Goal: Check status: Check status

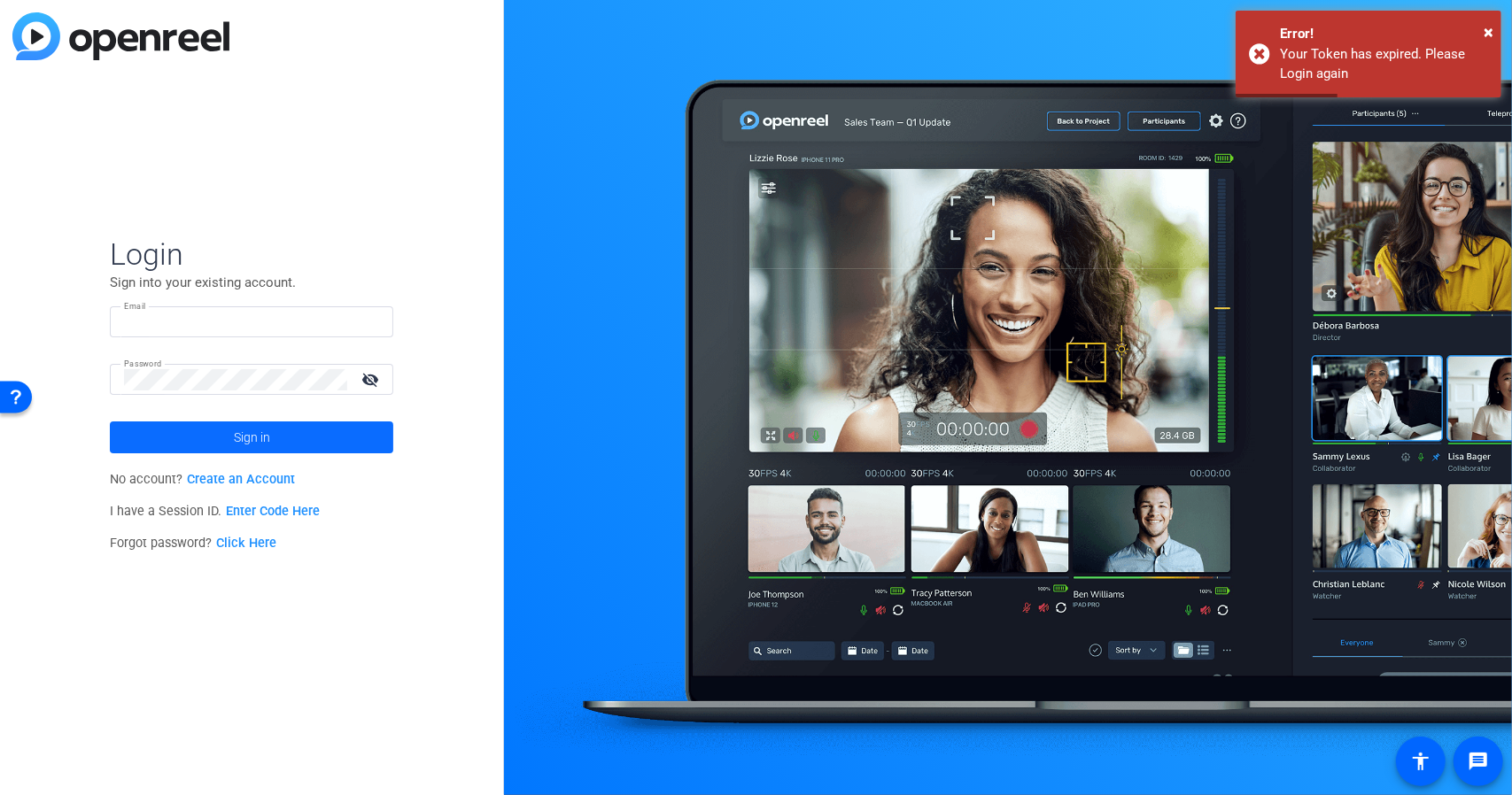
type input "[EMAIL_ADDRESS][DOMAIN_NAME]"
click at [330, 440] on span at bounding box center [251, 437] width 283 height 43
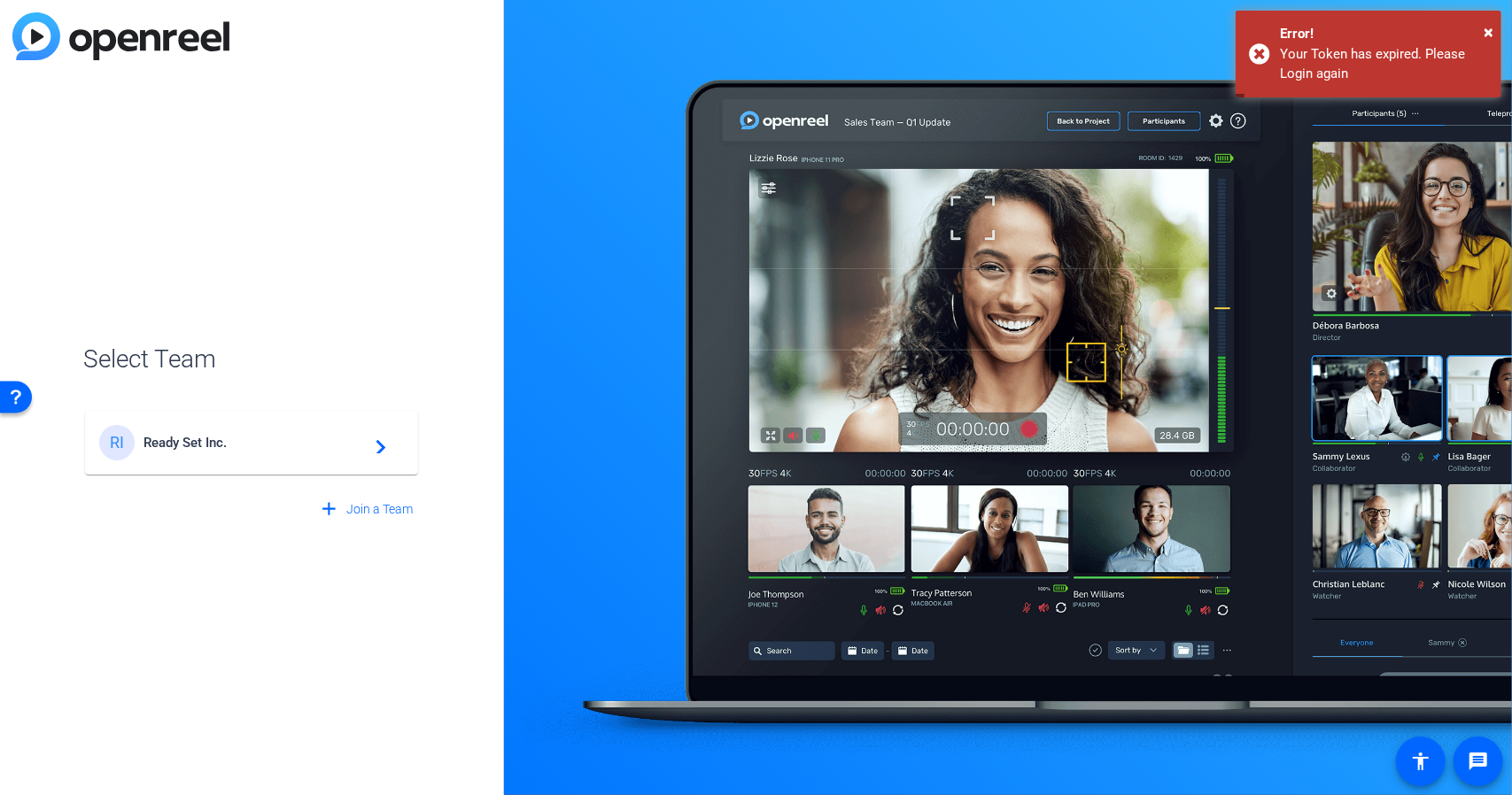
click at [289, 451] on div "RI Ready Set Inc. navigate_next" at bounding box center [252, 443] width 305 height 36
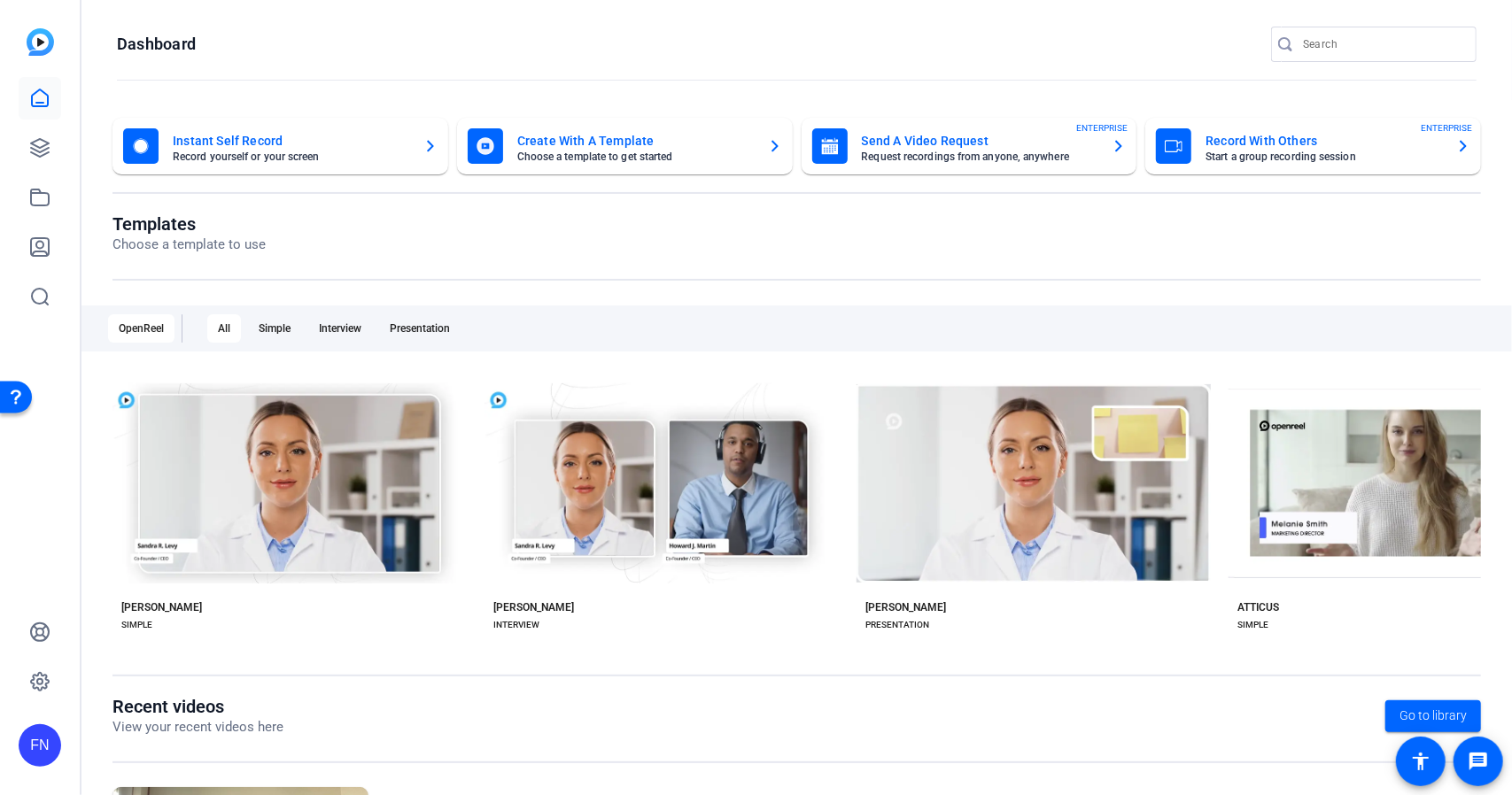
click at [1316, 56] on div at bounding box center [1382, 44] width 160 height 36
click at [1340, 43] on input "Search" at bounding box center [1382, 44] width 160 height 21
click at [1328, 39] on input "Search" at bounding box center [1382, 44] width 160 height 21
click at [1341, 44] on input "Search" at bounding box center [1382, 44] width 160 height 21
paste input "9779911741"
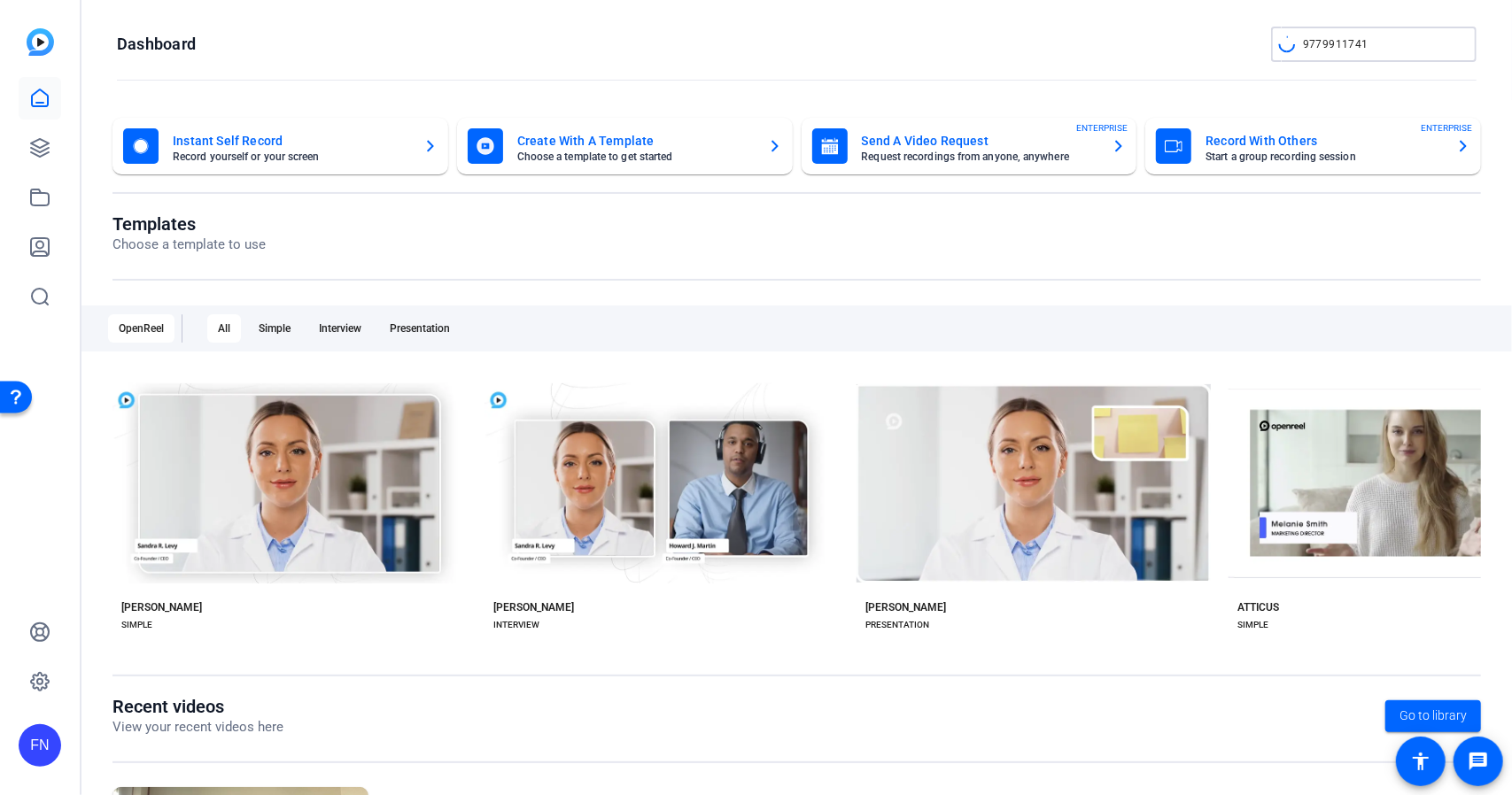
type input "9779911741"
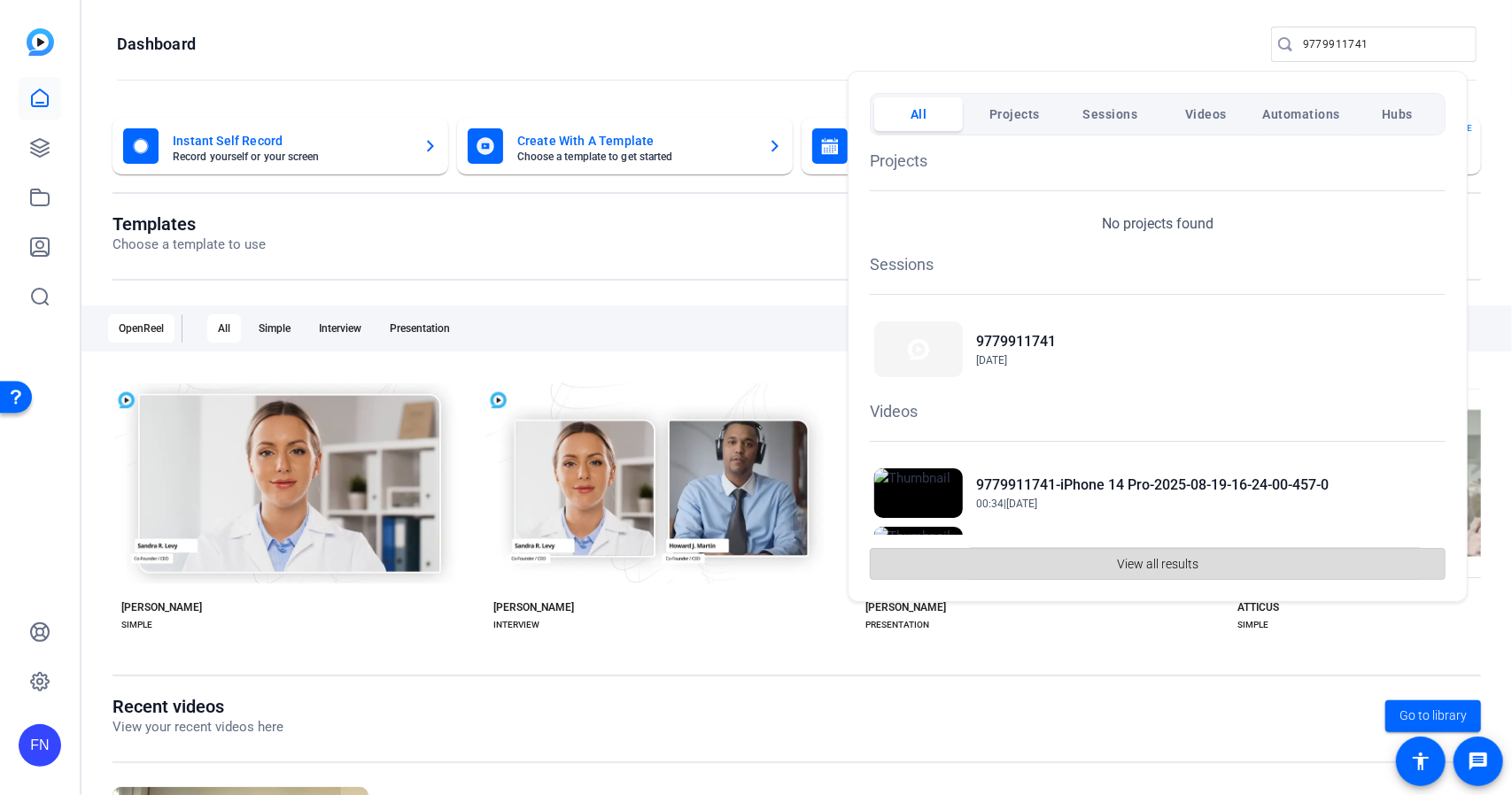
click at [1097, 557] on span "button" at bounding box center [1157, 564] width 574 height 43
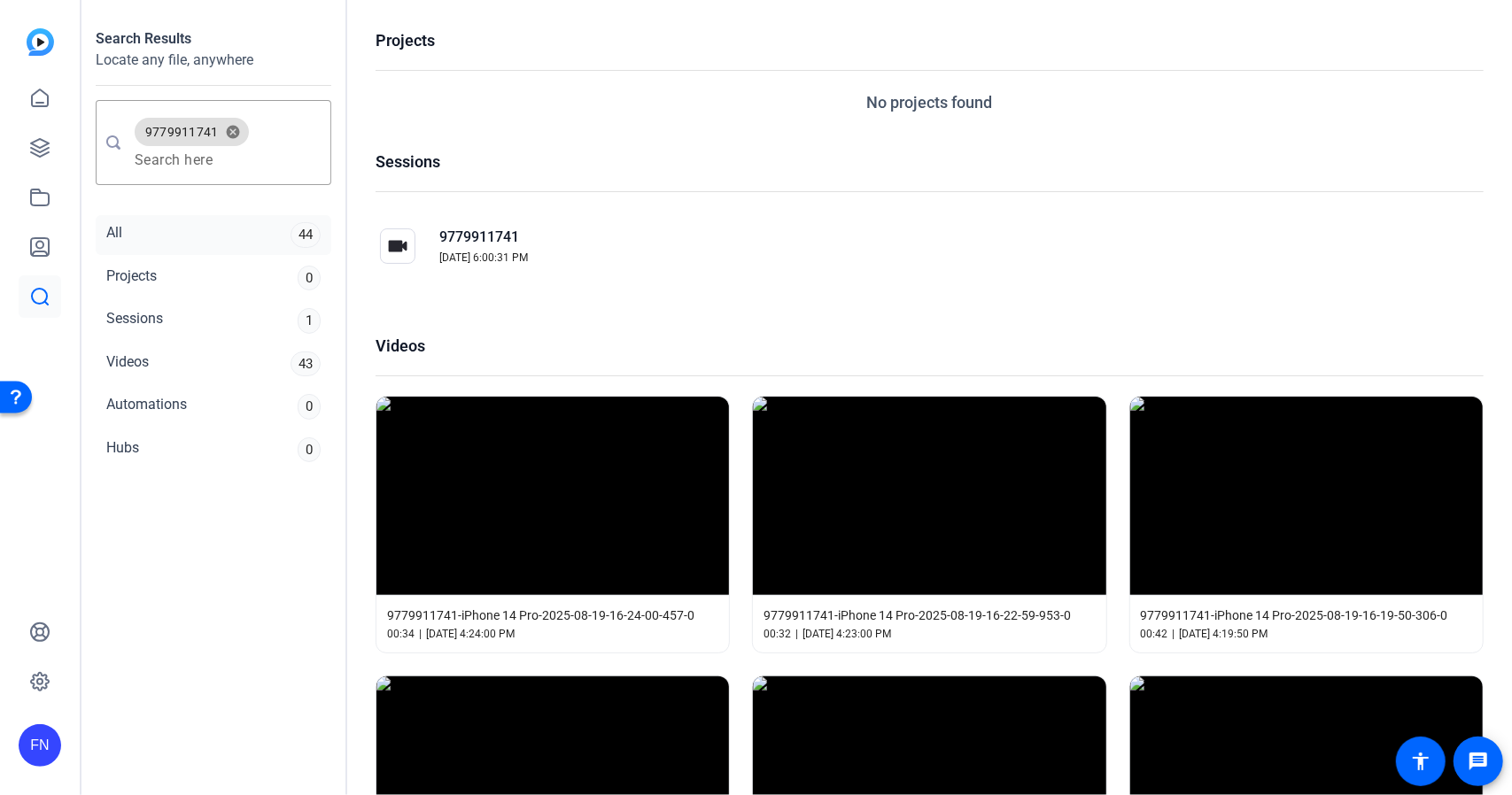
click at [203, 231] on div "All 44" at bounding box center [214, 235] width 236 height 40
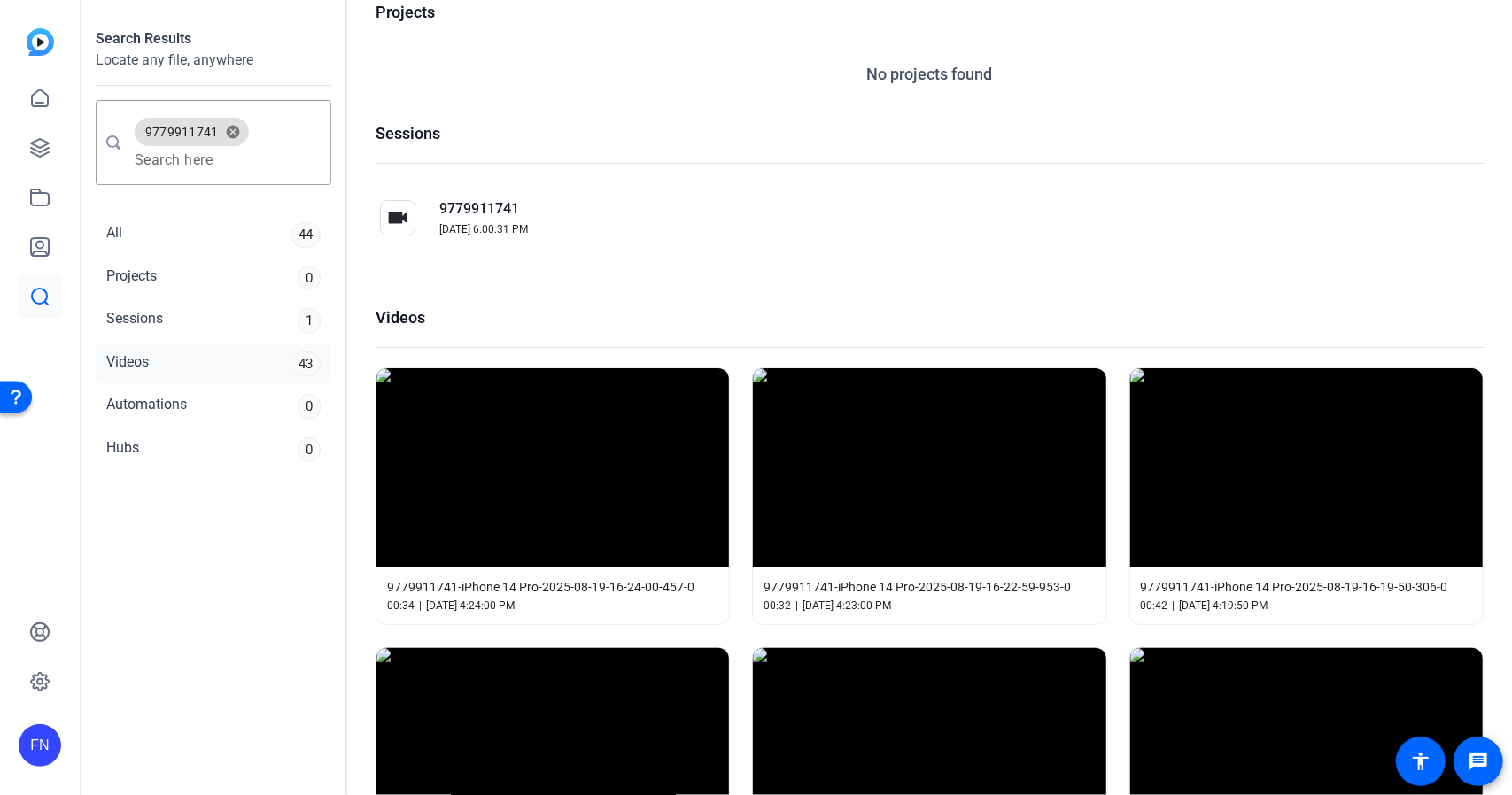
click at [275, 366] on div "Videos 43" at bounding box center [214, 364] width 236 height 40
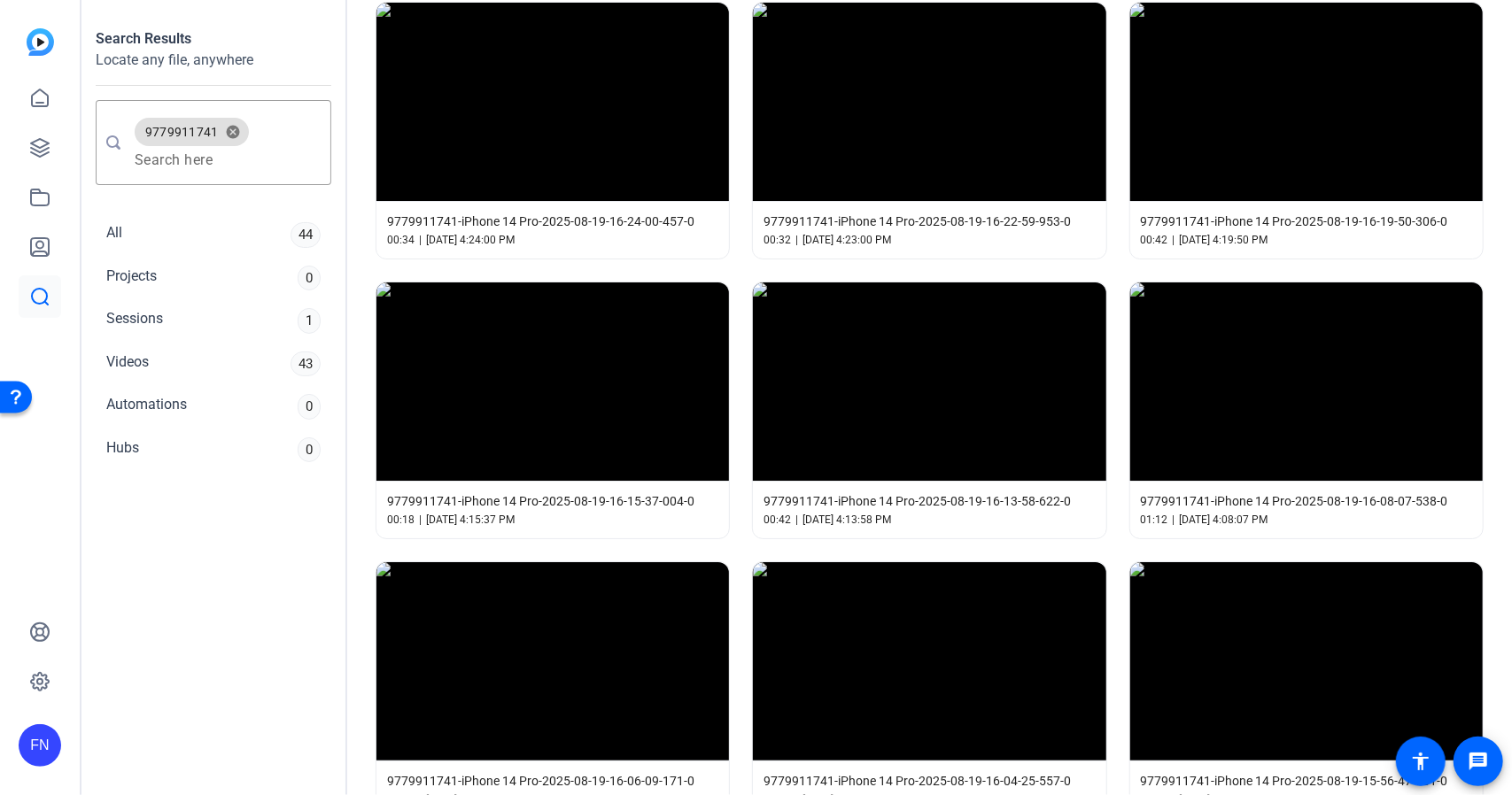
scroll to position [422, 0]
